Goal: Book appointment/travel/reservation

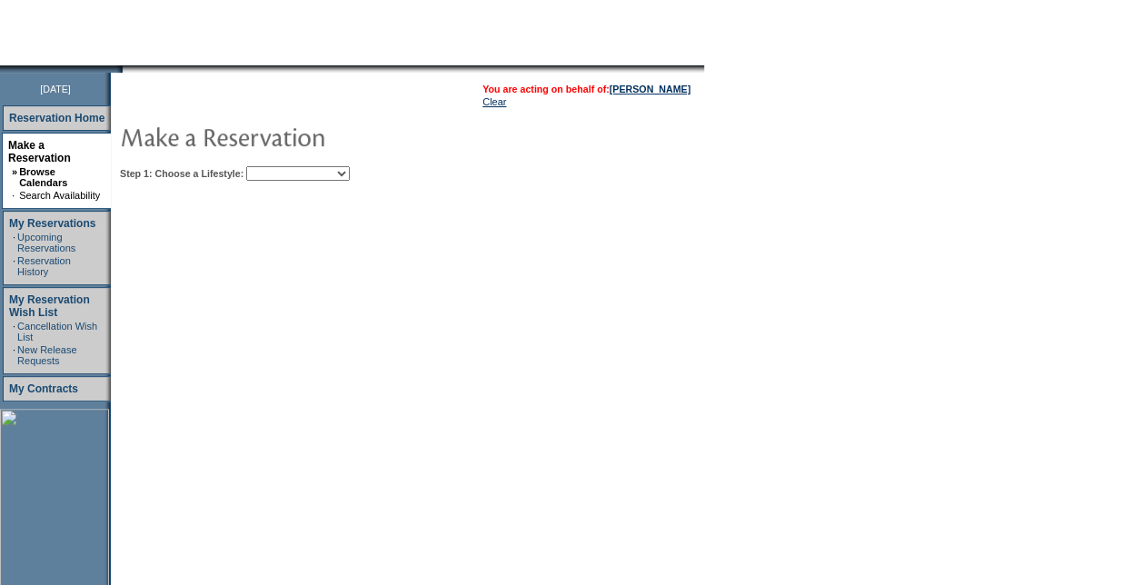
scroll to position [91, 0]
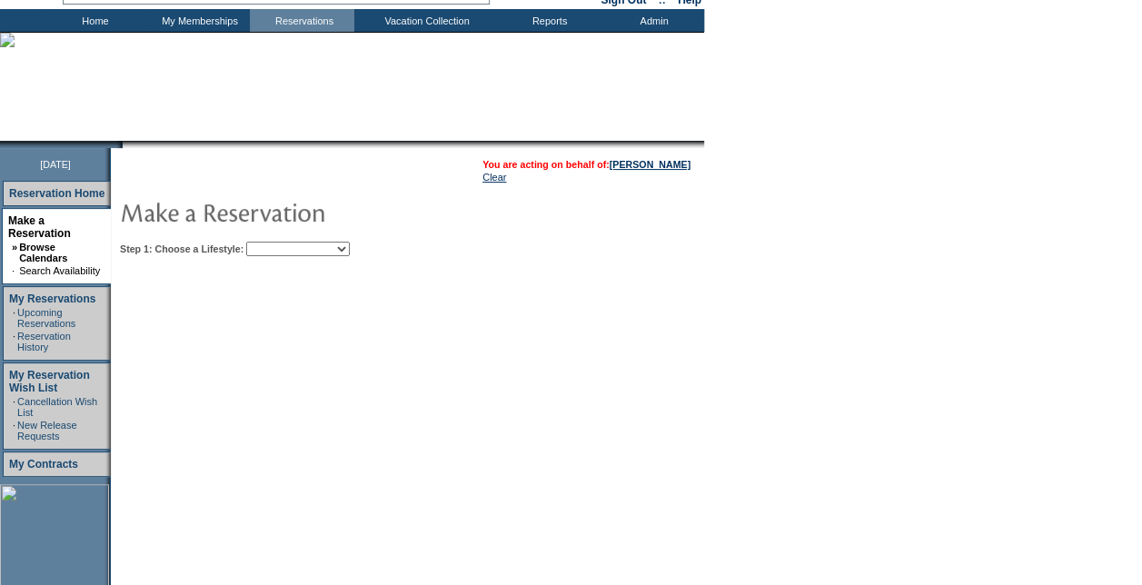
click at [350, 254] on select "Beach Leisure Metropolitan Mountain OIAL for Adventure OIAL for Couples OIAL fo…" at bounding box center [298, 249] width 104 height 15
select select "Metropolitan"
click at [277, 242] on select "Beach Leisure Metropolitan Mountain OIAL for Adventure OIAL for Couples OIAL fo…" at bounding box center [298, 249] width 104 height 15
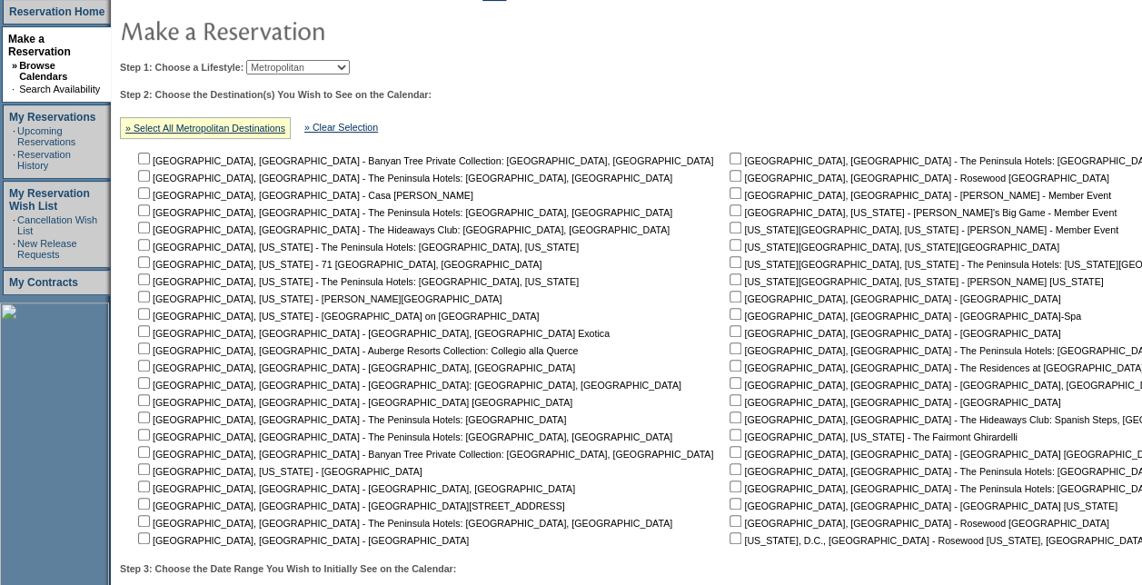
scroll to position [454, 0]
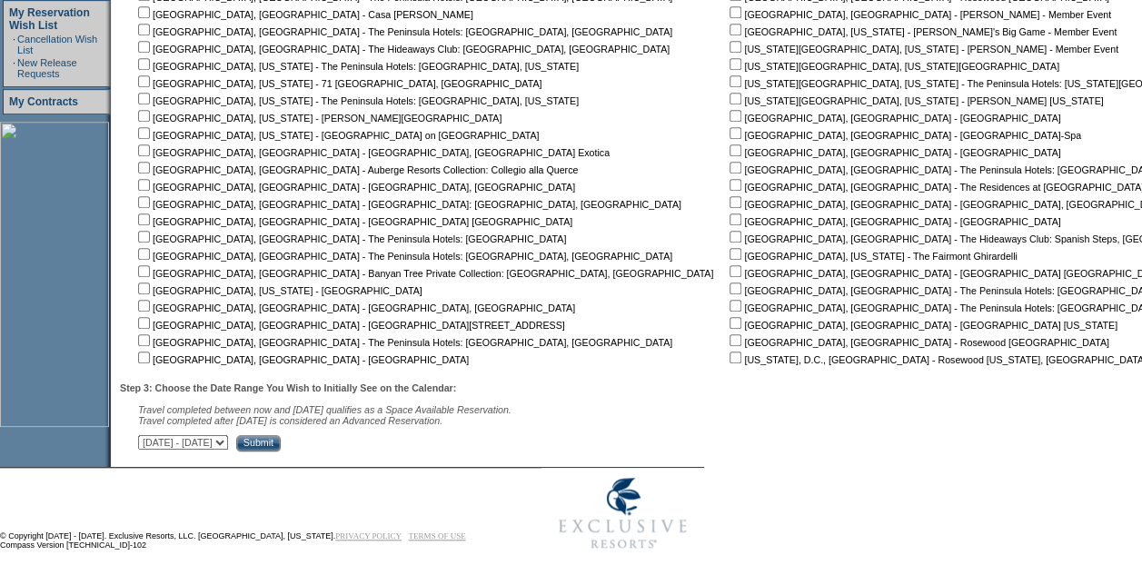
click at [730, 237] on input "checkbox" at bounding box center [736, 237] width 12 height 12
checkbox input "true"
click at [281, 442] on input "Submit" at bounding box center [258, 443] width 45 height 16
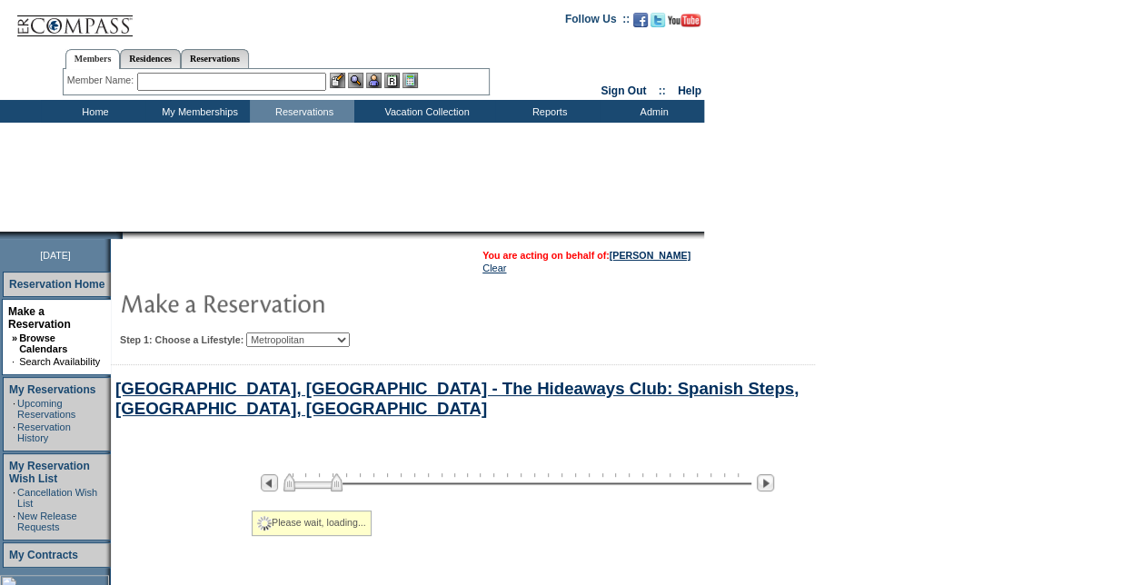
select select "Metropolitan"
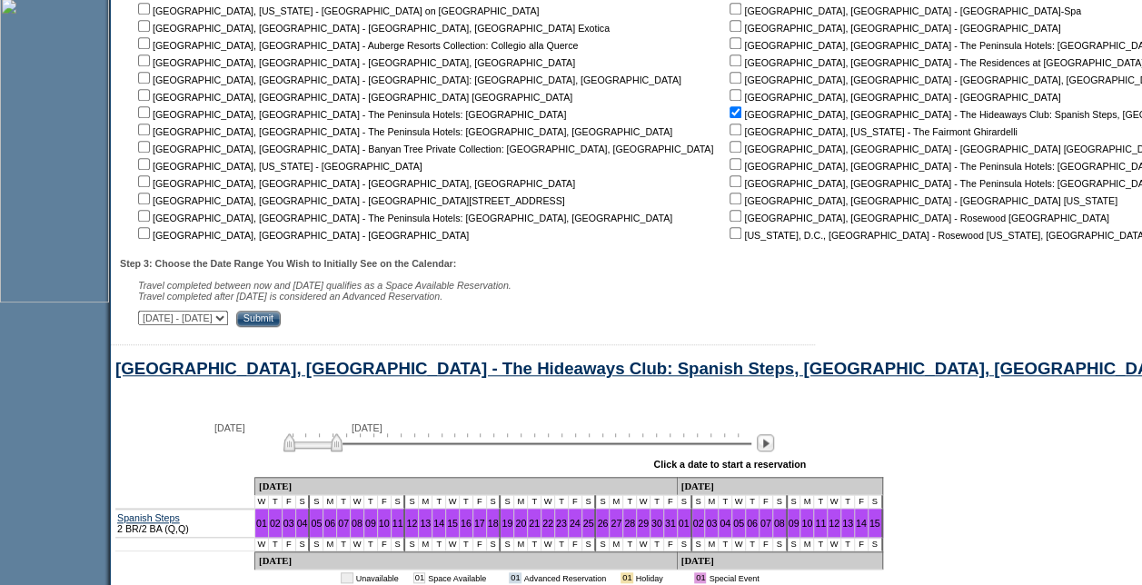
scroll to position [753, 0]
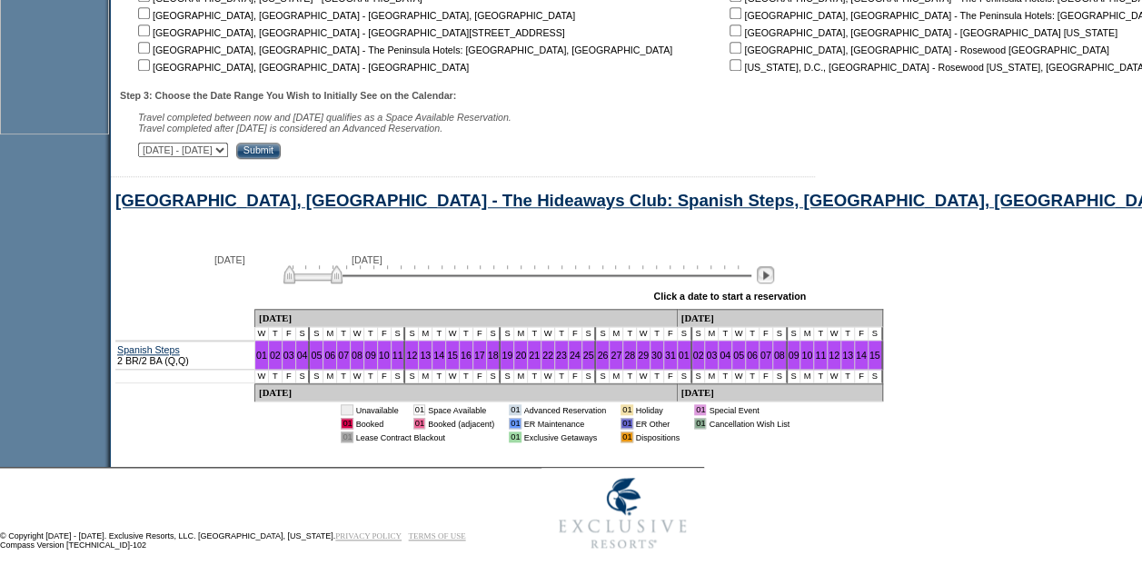
click at [774, 273] on img at bounding box center [765, 274] width 17 height 17
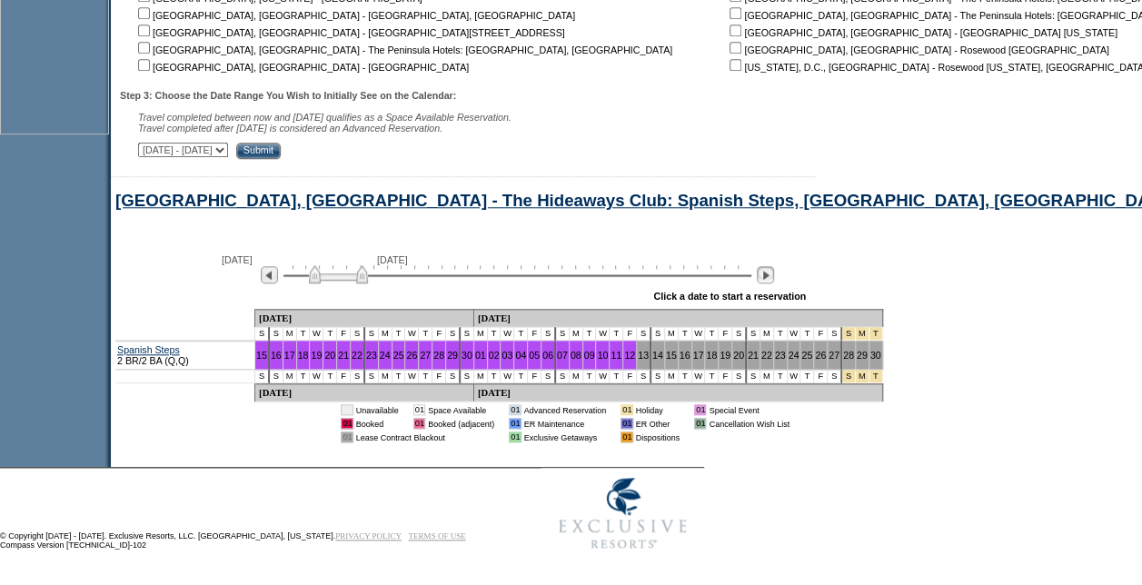
click at [774, 273] on img at bounding box center [765, 274] width 17 height 17
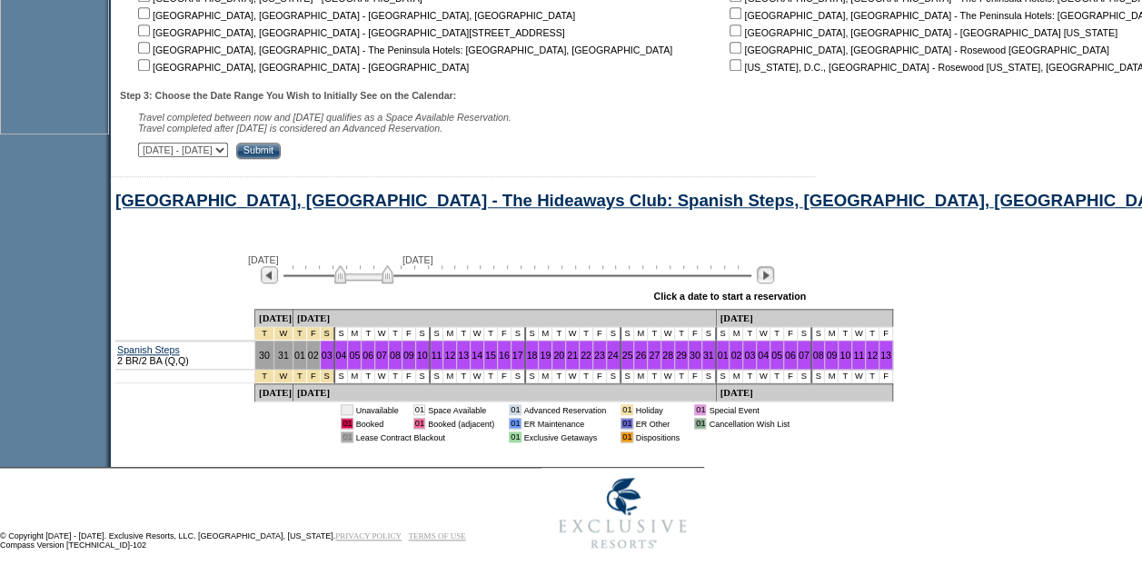
click at [774, 273] on img at bounding box center [765, 274] width 17 height 17
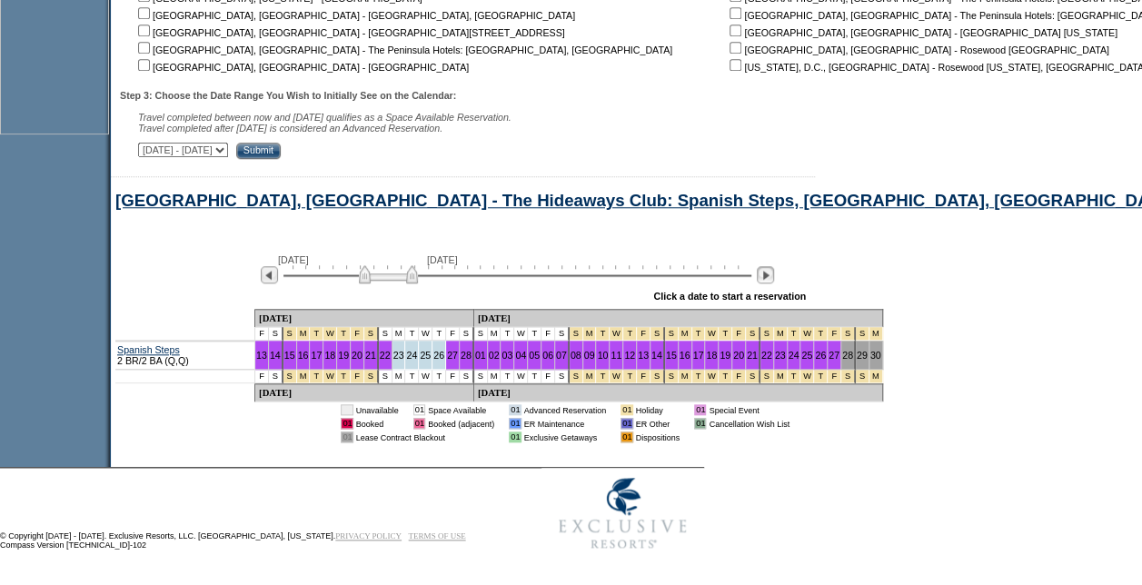
click at [774, 273] on img at bounding box center [765, 274] width 17 height 17
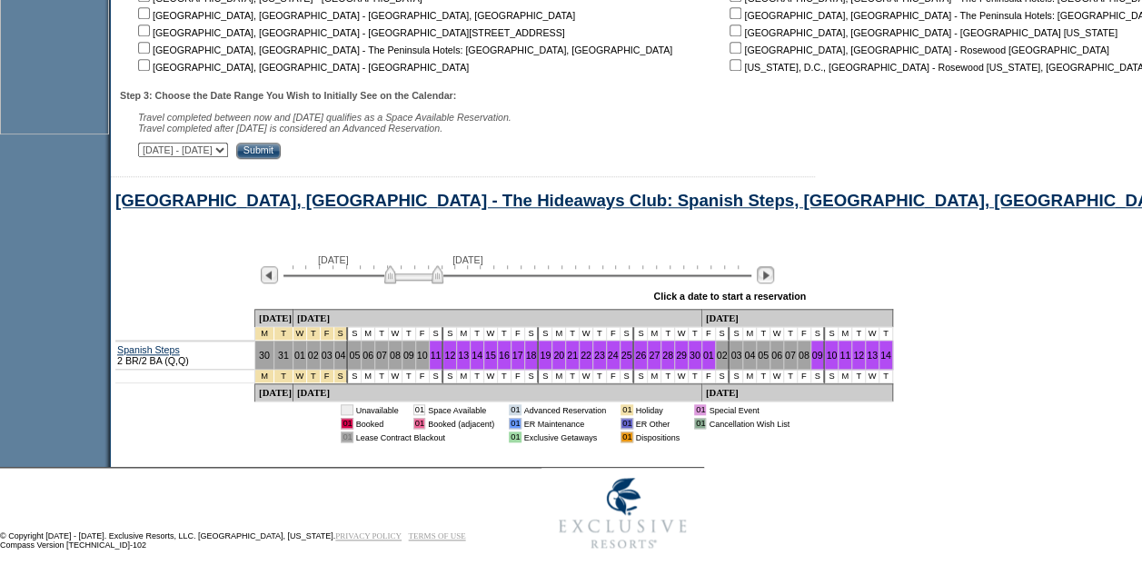
click at [774, 273] on img at bounding box center [765, 274] width 17 height 17
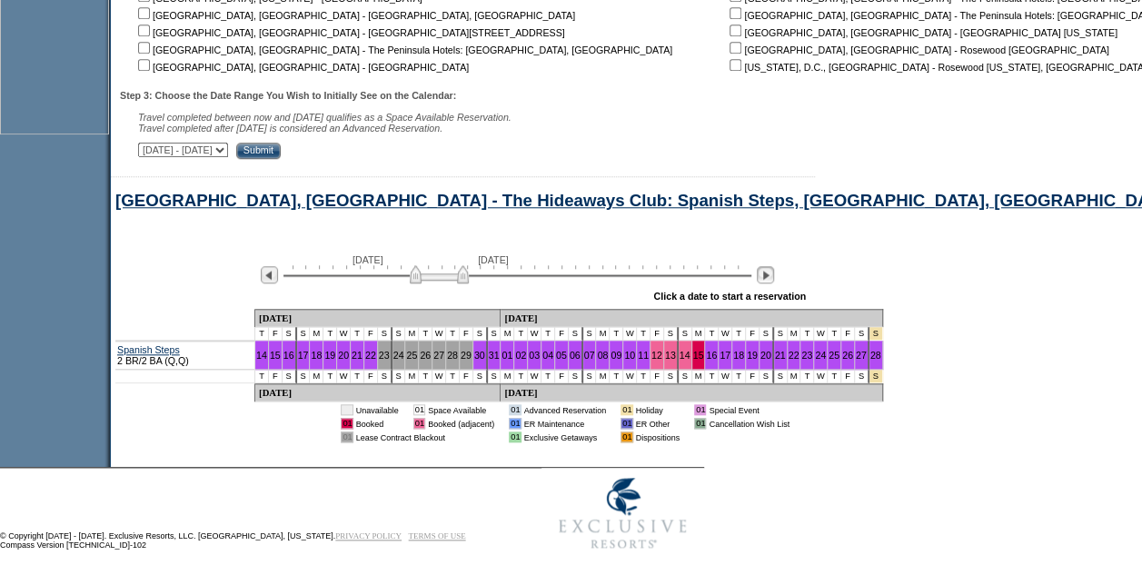
click at [774, 273] on img at bounding box center [765, 274] width 17 height 17
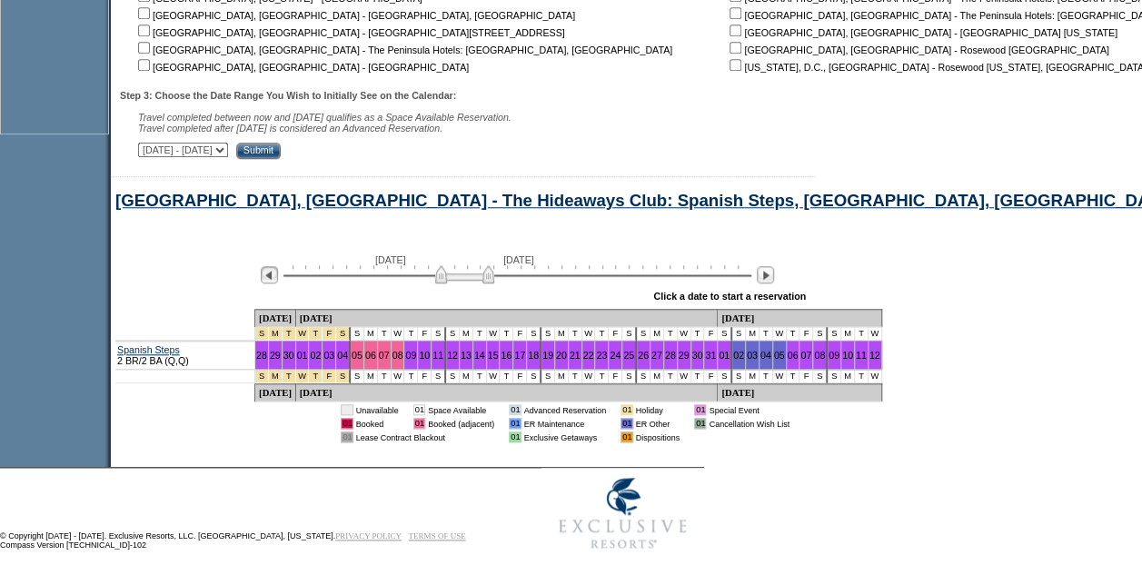
click at [278, 273] on img at bounding box center [269, 274] width 17 height 17
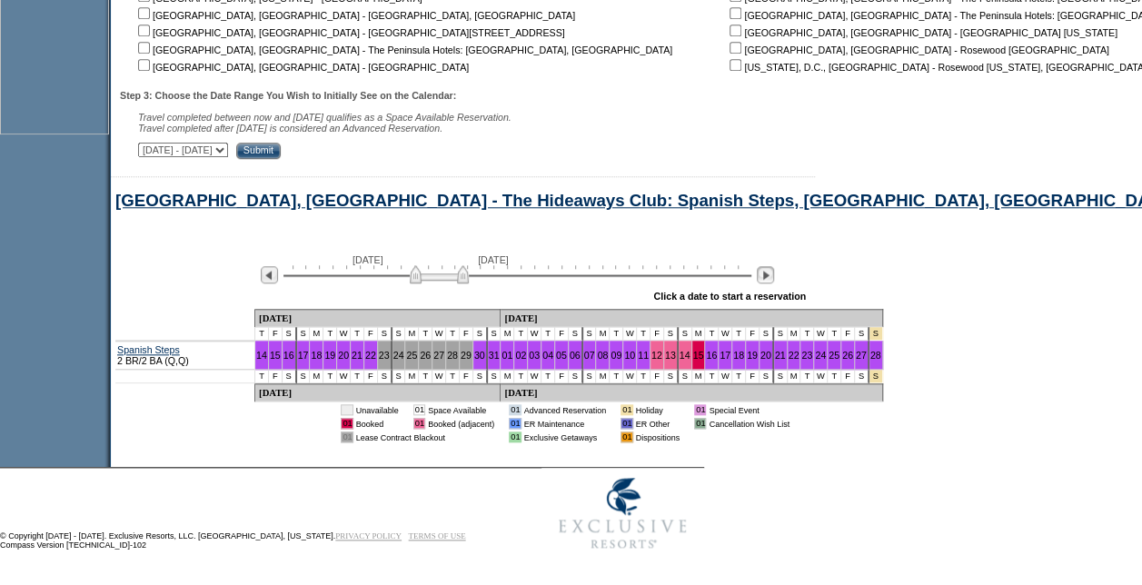
click at [774, 271] on img at bounding box center [765, 274] width 17 height 17
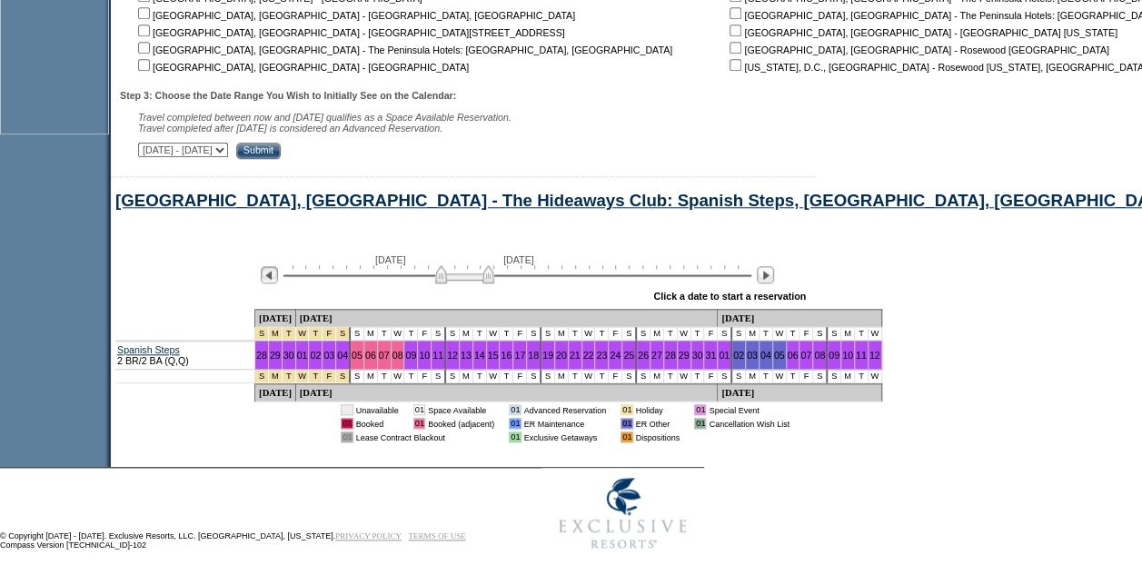
click at [276, 273] on img at bounding box center [269, 274] width 17 height 17
